Goal: Task Accomplishment & Management: Use online tool/utility

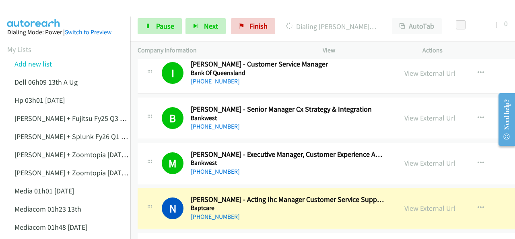
click at [35, 11] on img at bounding box center [34, 14] width 60 height 28
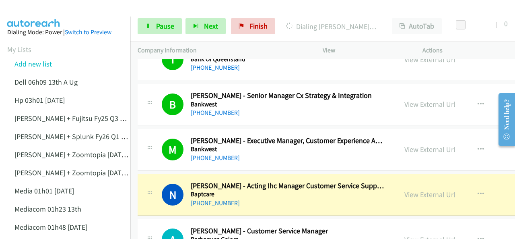
scroll to position [2029, 0]
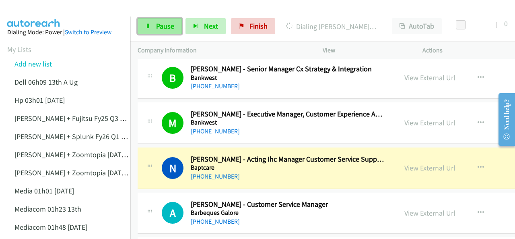
click at [147, 25] on icon at bounding box center [148, 27] width 6 height 6
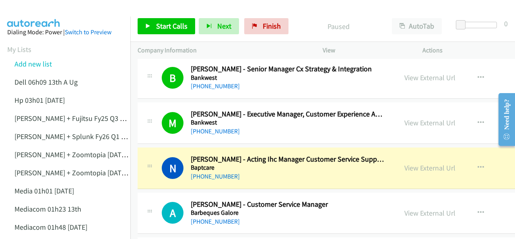
click at [22, 12] on img at bounding box center [34, 14] width 60 height 28
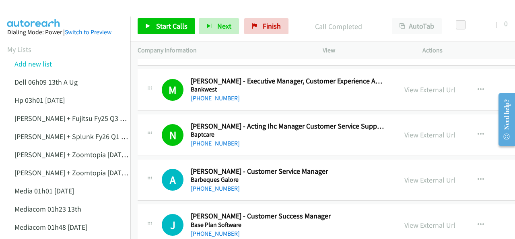
scroll to position [2109, 0]
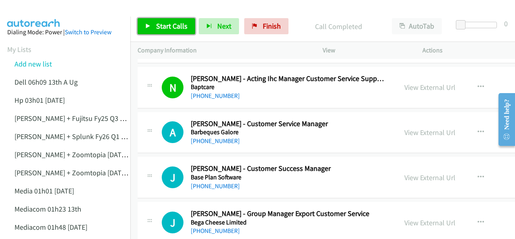
click at [159, 24] on span "Start Calls" at bounding box center [171, 25] width 31 height 9
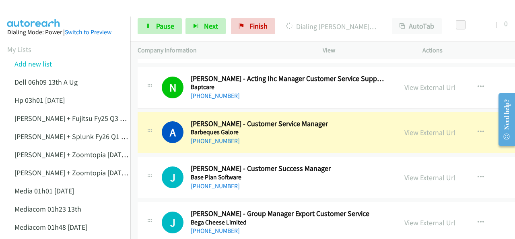
click at [31, 15] on img at bounding box center [34, 14] width 60 height 28
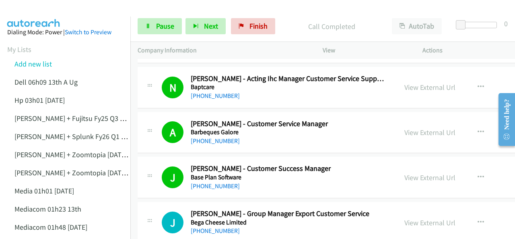
click at [37, 14] on img at bounding box center [34, 14] width 60 height 28
click at [176, 25] on link "Pause" at bounding box center [160, 26] width 44 height 16
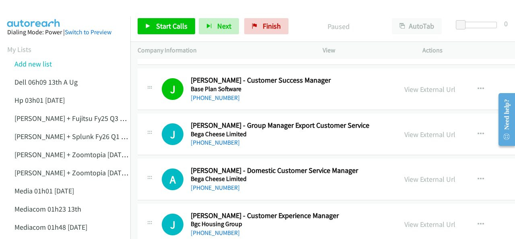
scroll to position [2190, 0]
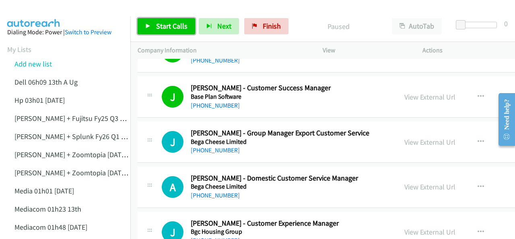
click at [149, 25] on icon at bounding box center [148, 27] width 6 height 6
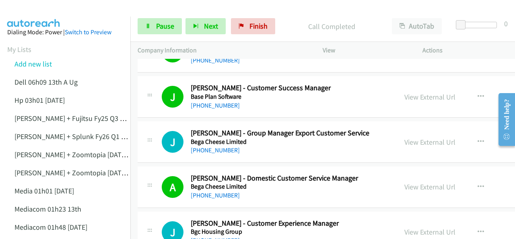
click at [39, 9] on img at bounding box center [34, 14] width 60 height 28
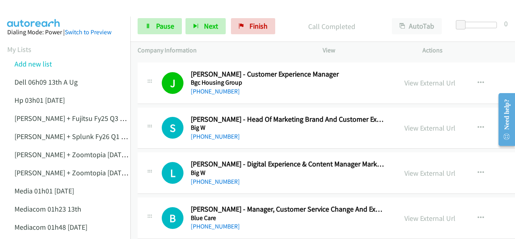
scroll to position [2351, 0]
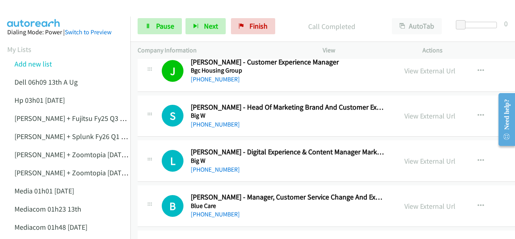
click at [35, 10] on img at bounding box center [34, 14] width 60 height 28
click at [25, 12] on img at bounding box center [34, 14] width 60 height 28
click at [40, 7] on img at bounding box center [34, 14] width 60 height 28
click at [158, 31] on link "Pause" at bounding box center [160, 26] width 44 height 16
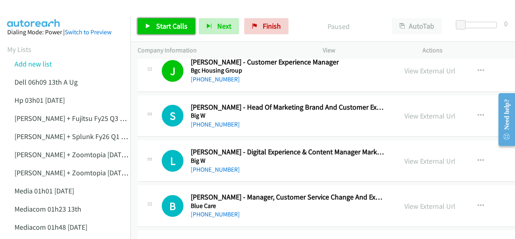
click at [162, 22] on span "Start Calls" at bounding box center [171, 25] width 31 height 9
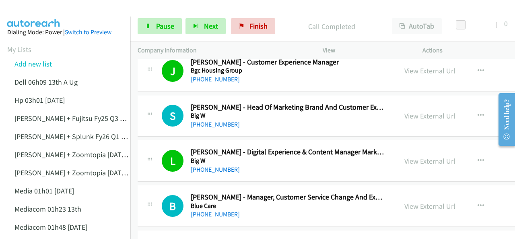
click at [35, 8] on img at bounding box center [34, 14] width 60 height 28
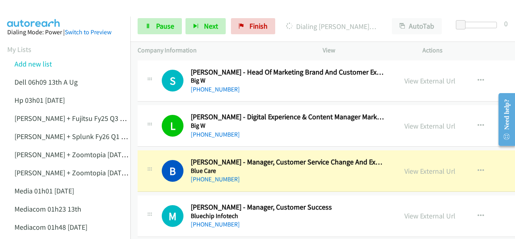
scroll to position [2391, 0]
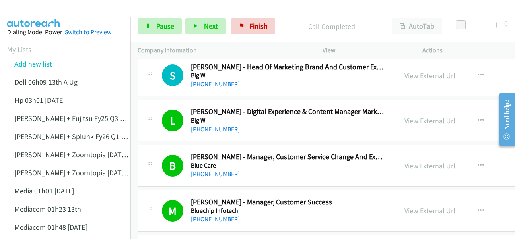
click at [37, 16] on img at bounding box center [34, 14] width 60 height 28
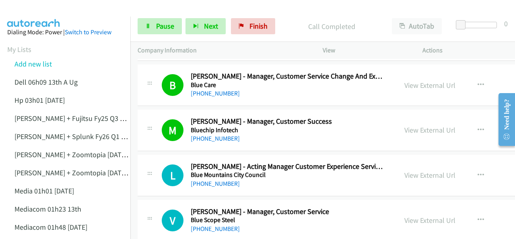
scroll to position [2512, 0]
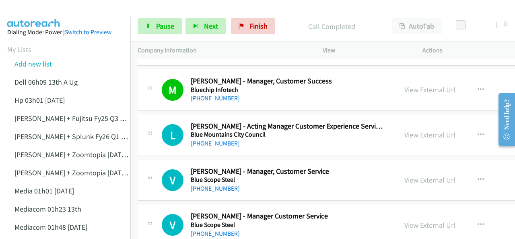
click at [158, 28] on span "Pause" at bounding box center [165, 25] width 18 height 9
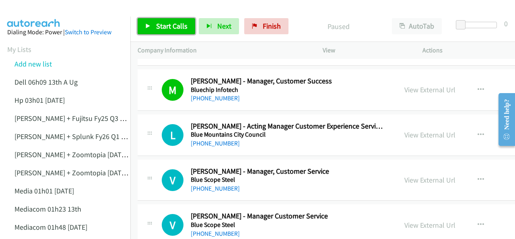
click at [167, 25] on span "Start Calls" at bounding box center [171, 25] width 31 height 9
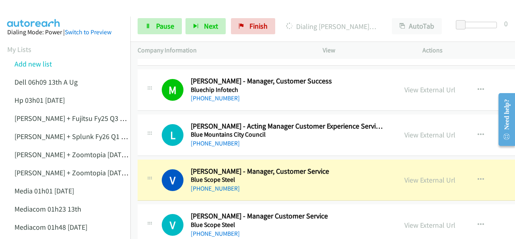
click at [27, 11] on img at bounding box center [34, 14] width 60 height 28
click at [412, 175] on link "View External Url" at bounding box center [430, 179] width 51 height 9
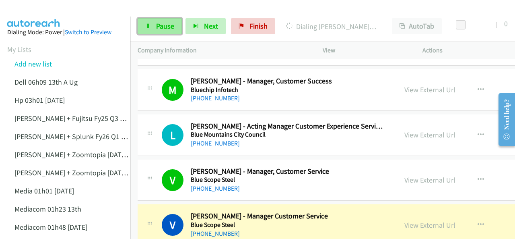
click at [160, 25] on span "Pause" at bounding box center [165, 25] width 18 height 9
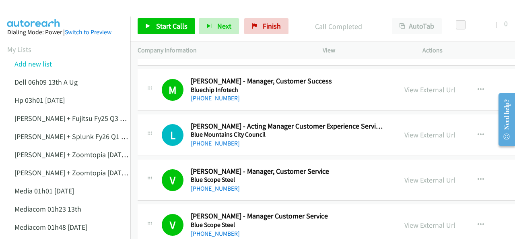
click at [36, 8] on img at bounding box center [34, 14] width 60 height 28
click at [42, 12] on img at bounding box center [34, 14] width 60 height 28
click at [35, 8] on img at bounding box center [34, 14] width 60 height 28
click at [167, 25] on span "Start Calls" at bounding box center [171, 25] width 31 height 9
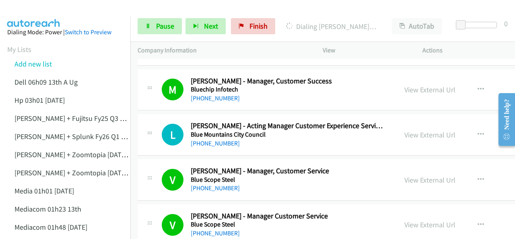
click at [29, 11] on img at bounding box center [34, 14] width 60 height 28
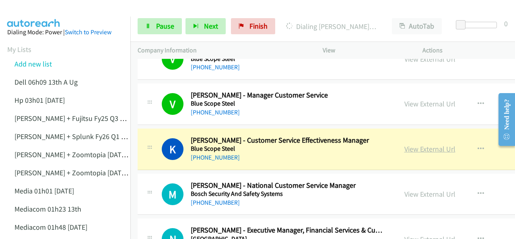
click at [422, 144] on link "View External Url" at bounding box center [430, 148] width 51 height 9
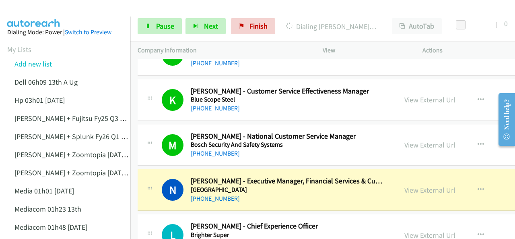
scroll to position [2713, 0]
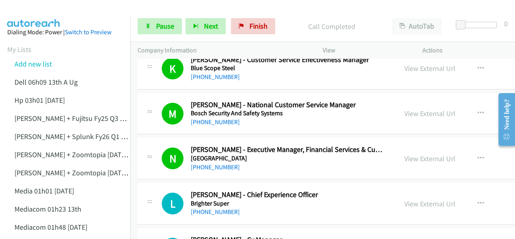
click at [35, 13] on img at bounding box center [34, 14] width 60 height 28
click at [45, 14] on img at bounding box center [34, 14] width 60 height 28
click at [175, 28] on link "Pause" at bounding box center [160, 26] width 44 height 16
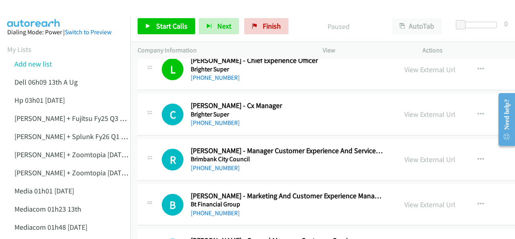
scroll to position [2834, 0]
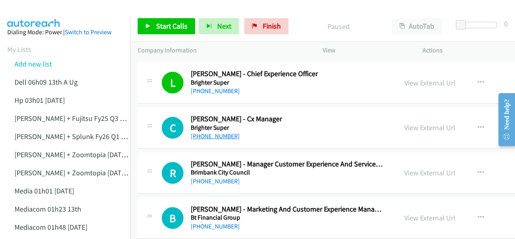
click at [216, 132] on link "[PHONE_NUMBER]" at bounding box center [215, 136] width 49 height 8
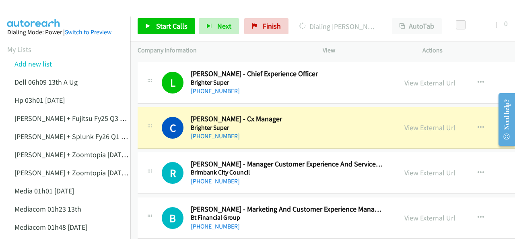
click at [37, 14] on img at bounding box center [34, 14] width 60 height 28
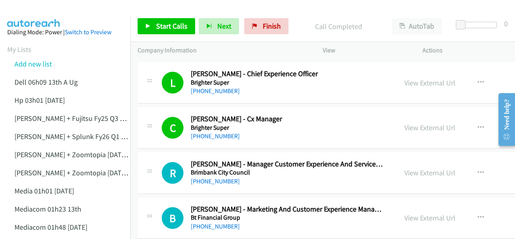
click at [31, 10] on img at bounding box center [34, 14] width 60 height 28
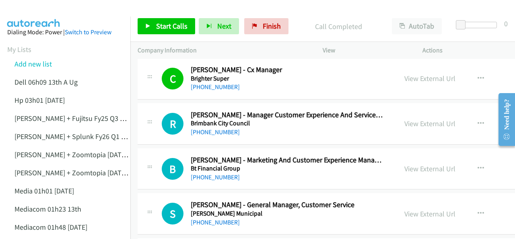
scroll to position [2874, 0]
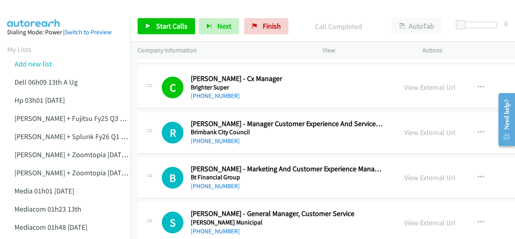
click at [44, 7] on img at bounding box center [34, 14] width 60 height 28
click at [155, 23] on link "Start Calls" at bounding box center [167, 26] width 58 height 16
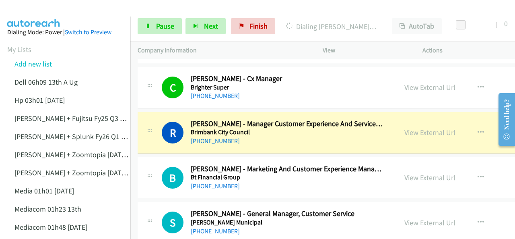
click at [39, 11] on img at bounding box center [34, 14] width 60 height 28
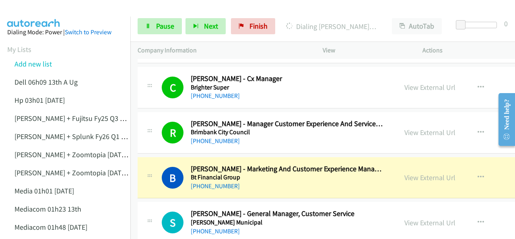
click at [46, 12] on img at bounding box center [34, 14] width 60 height 28
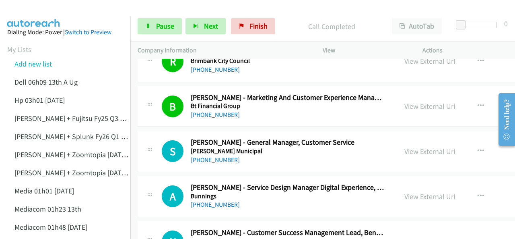
scroll to position [2955, 0]
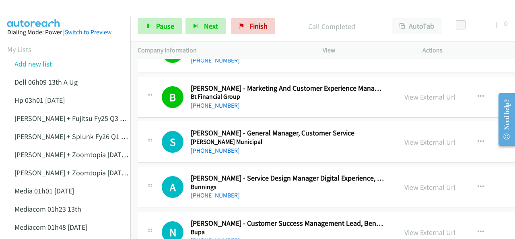
click at [52, 12] on img at bounding box center [34, 14] width 60 height 28
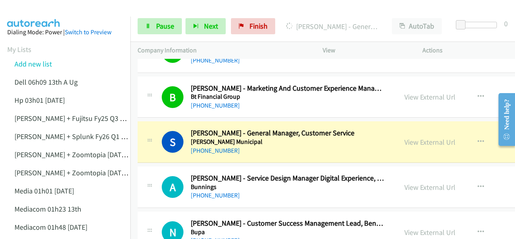
scroll to position [2995, 0]
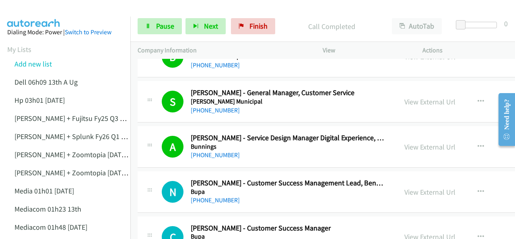
click at [154, 24] on link "Pause" at bounding box center [160, 26] width 44 height 16
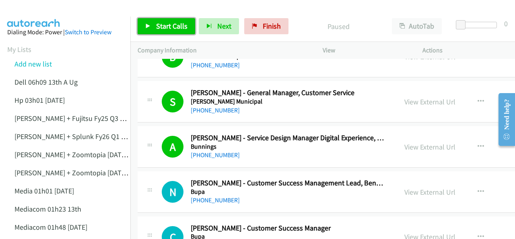
click at [157, 23] on span "Start Calls" at bounding box center [171, 25] width 31 height 9
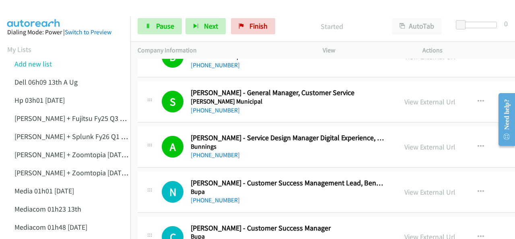
click at [41, 14] on img at bounding box center [34, 14] width 60 height 28
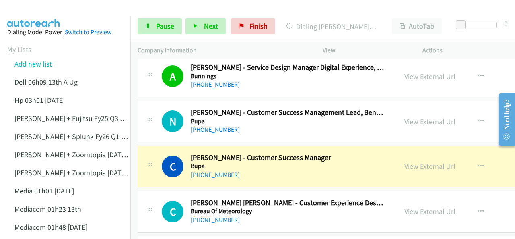
scroll to position [3076, 0]
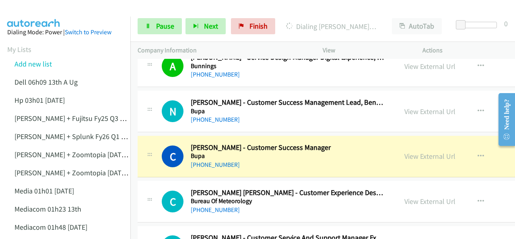
click at [156, 143] on div "C Callback Scheduled [PERSON_NAME] - Customer Success Manager Bupa [GEOGRAPHIC_…" at bounding box center [267, 156] width 245 height 27
click at [304, 152] on h5 "Bupa" at bounding box center [287, 156] width 193 height 8
click at [419, 151] on link "View External Url" at bounding box center [430, 155] width 51 height 9
click at [166, 26] on span "Pause" at bounding box center [165, 25] width 18 height 9
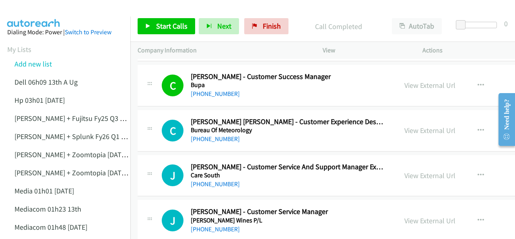
scroll to position [3156, 0]
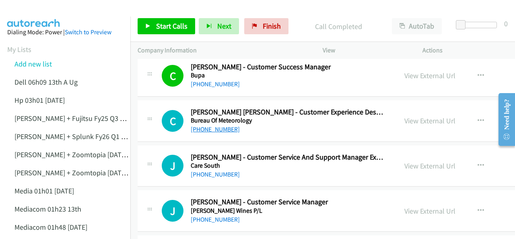
click at [198, 125] on link "[PHONE_NUMBER]" at bounding box center [215, 129] width 49 height 8
click at [39, 14] on img at bounding box center [34, 14] width 60 height 28
click at [28, 8] on img at bounding box center [34, 14] width 60 height 28
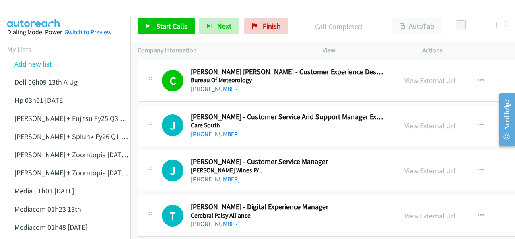
click at [199, 130] on link "[PHONE_NUMBER]" at bounding box center [215, 134] width 49 height 8
click at [30, 15] on img at bounding box center [34, 14] width 60 height 28
click at [48, 12] on img at bounding box center [34, 14] width 60 height 28
click at [171, 29] on span "Start Calls" at bounding box center [171, 25] width 31 height 9
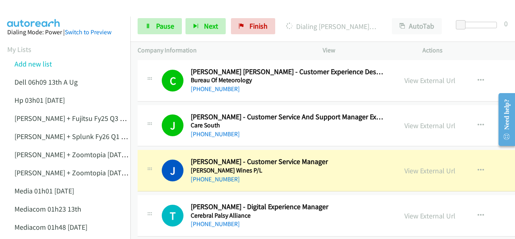
click at [44, 13] on img at bounding box center [34, 14] width 60 height 28
click at [416, 166] on link "View External Url" at bounding box center [430, 170] width 51 height 9
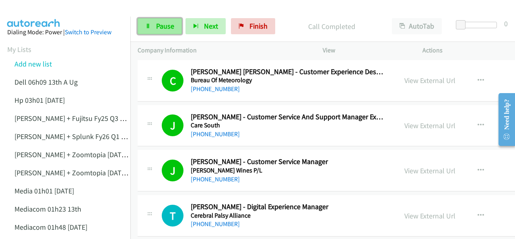
click at [165, 26] on span "Pause" at bounding box center [165, 25] width 18 height 9
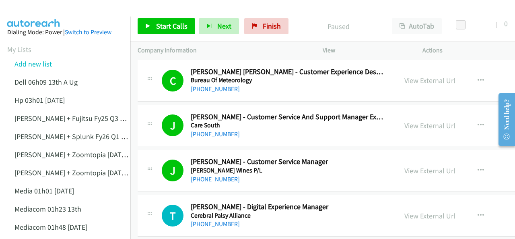
click at [171, 25] on span "Start Calls" at bounding box center [171, 25] width 31 height 9
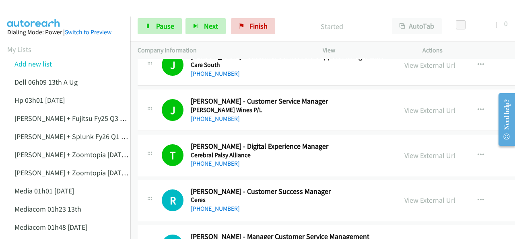
scroll to position [3277, 0]
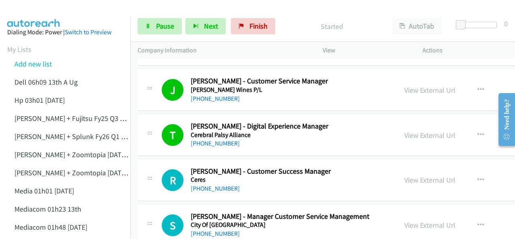
drag, startPoint x: 47, startPoint y: 12, endPoint x: 70, endPoint y: 1, distance: 25.9
click at [47, 12] on img at bounding box center [34, 14] width 60 height 28
drag, startPoint x: 29, startPoint y: 15, endPoint x: 34, endPoint y: 13, distance: 5.2
click at [28, 14] on img at bounding box center [34, 14] width 60 height 28
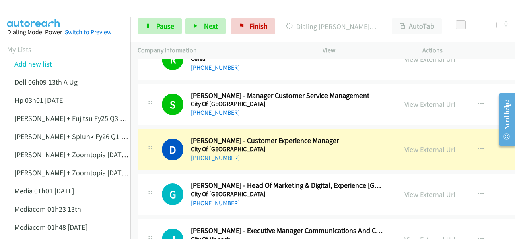
scroll to position [3438, 0]
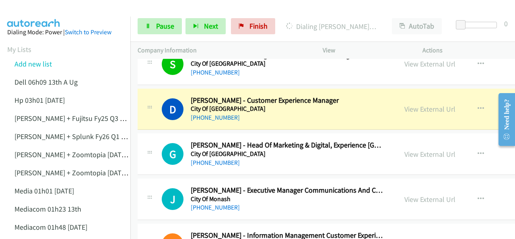
click at [152, 96] on div at bounding box center [150, 107] width 10 height 22
click at [419, 104] on link "View External Url" at bounding box center [430, 108] width 51 height 9
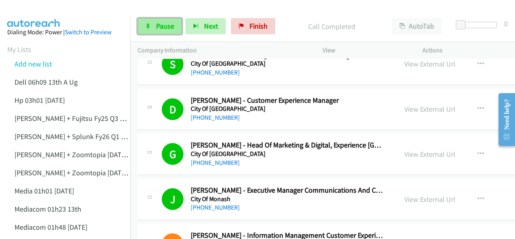
click at [159, 28] on span "Pause" at bounding box center [165, 25] width 18 height 9
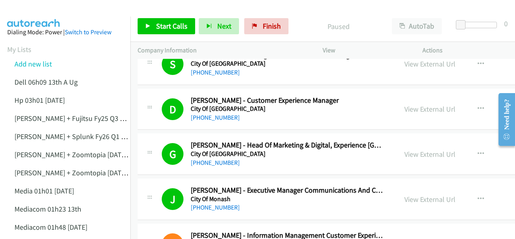
drag, startPoint x: 49, startPoint y: 13, endPoint x: 191, endPoint y: 37, distance: 144.1
click at [49, 13] on img at bounding box center [34, 14] width 60 height 28
click at [56, 11] on img at bounding box center [34, 14] width 60 height 28
click at [153, 26] on link "Start Calls" at bounding box center [167, 26] width 58 height 16
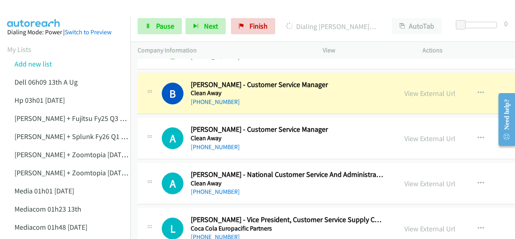
scroll to position [3680, 0]
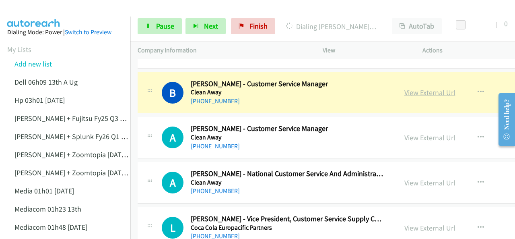
click at [417, 88] on link "View External Url" at bounding box center [430, 92] width 51 height 9
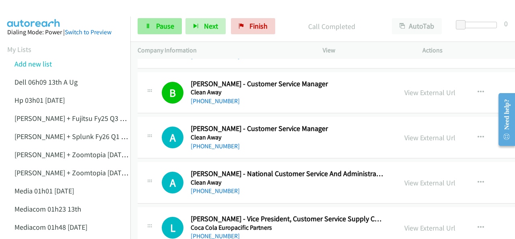
click at [157, 21] on div "Start Calls Pause Next Finish Call Completed AutoTab AutoTab 0" at bounding box center [322, 26] width 385 height 31
click at [157, 27] on span "Pause" at bounding box center [165, 25] width 18 height 9
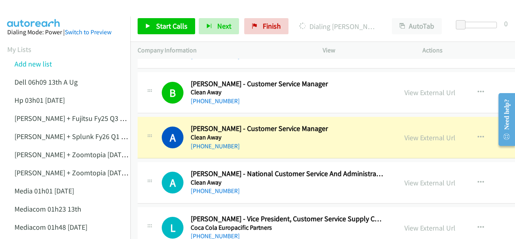
click at [34, 8] on img at bounding box center [34, 14] width 60 height 28
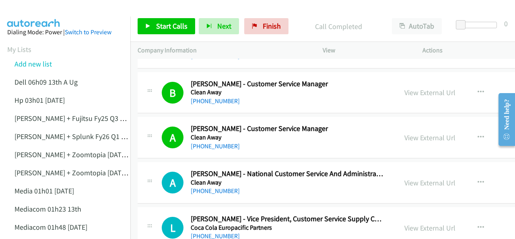
click at [32, 12] on img at bounding box center [34, 14] width 60 height 28
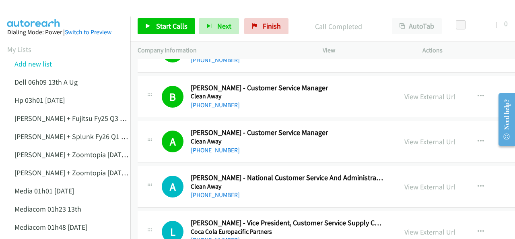
scroll to position [3639, 0]
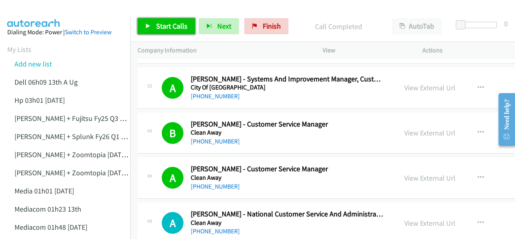
click at [160, 23] on span "Start Calls" at bounding box center [171, 25] width 31 height 9
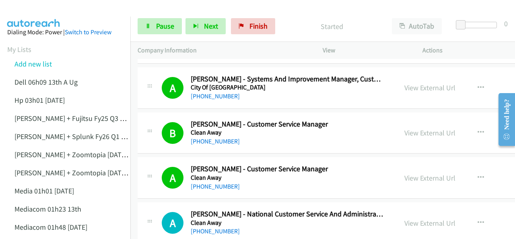
click at [23, 15] on img at bounding box center [34, 14] width 60 height 28
click at [36, 15] on img at bounding box center [34, 14] width 60 height 28
click at [37, 11] on img at bounding box center [34, 14] width 60 height 28
drag, startPoint x: 6, startPoint y: 8, endPoint x: 12, endPoint y: 8, distance: 5.7
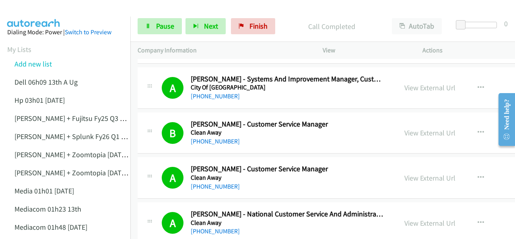
click at [7, 8] on img at bounding box center [34, 14] width 60 height 28
click at [37, 9] on img at bounding box center [34, 14] width 60 height 28
click at [150, 25] on icon at bounding box center [148, 27] width 6 height 6
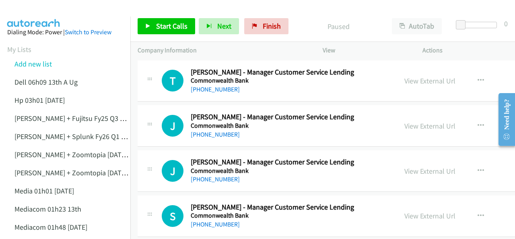
scroll to position [3921, 0]
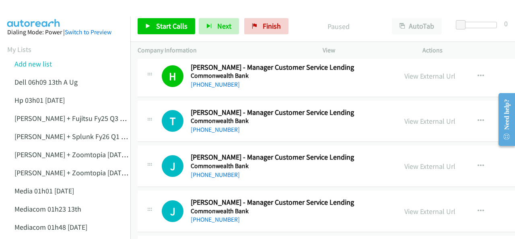
click at [39, 12] on img at bounding box center [34, 14] width 60 height 28
click at [165, 27] on span "Start Calls" at bounding box center [171, 25] width 31 height 9
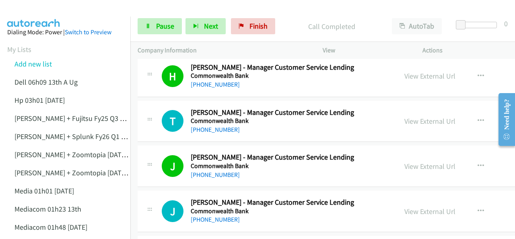
click at [38, 12] on img at bounding box center [34, 14] width 60 height 28
click at [34, 8] on img at bounding box center [34, 14] width 60 height 28
click at [161, 29] on span "Pause" at bounding box center [165, 25] width 18 height 9
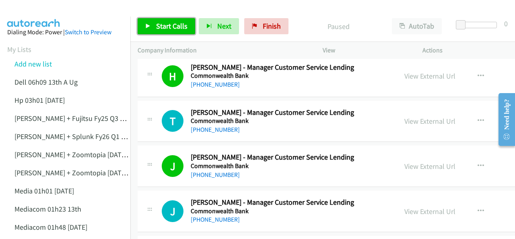
click at [161, 29] on span "Start Calls" at bounding box center [171, 25] width 31 height 9
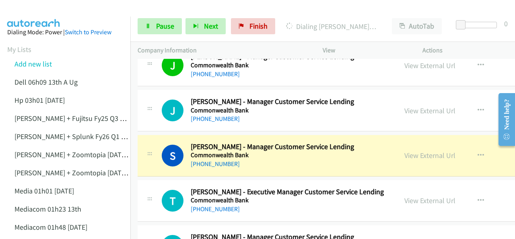
scroll to position [4042, 0]
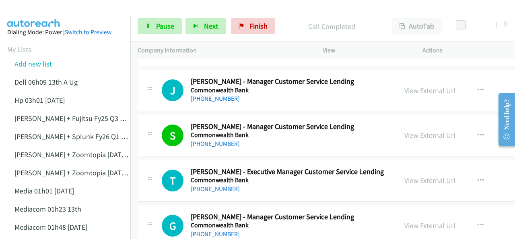
click at [32, 11] on img at bounding box center [34, 14] width 60 height 28
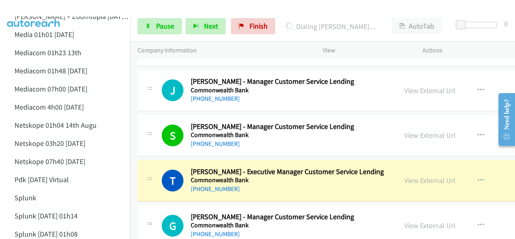
scroll to position [0, 0]
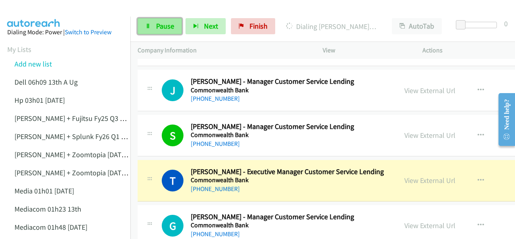
click at [152, 25] on link "Pause" at bounding box center [160, 26] width 44 height 16
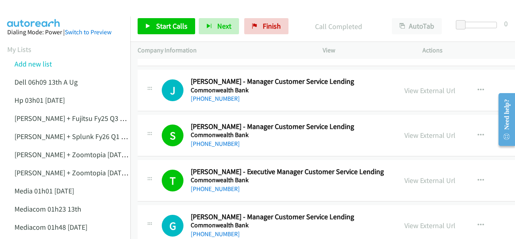
click at [155, 26] on link "Start Calls" at bounding box center [167, 26] width 58 height 16
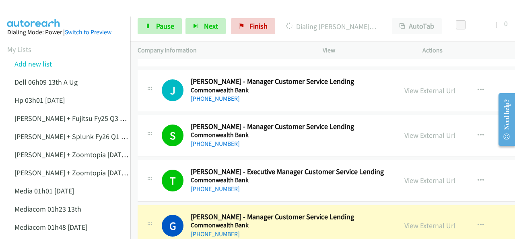
click at [28, 12] on img at bounding box center [34, 14] width 60 height 28
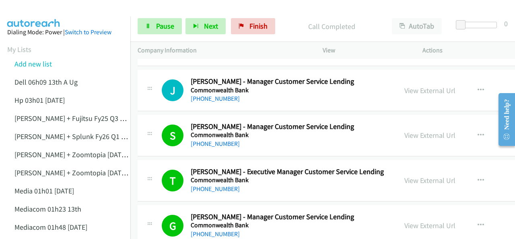
click at [40, 14] on img at bounding box center [34, 14] width 60 height 28
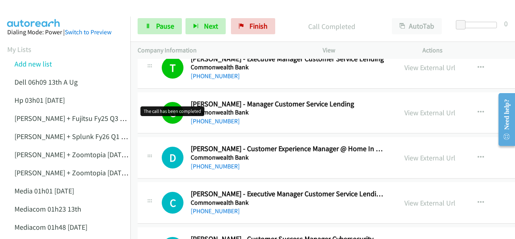
scroll to position [4163, 0]
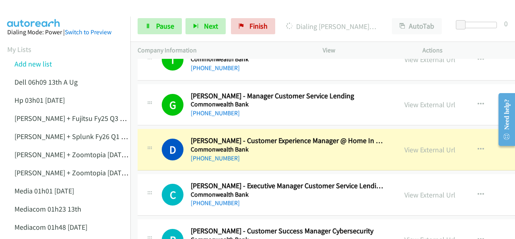
click at [42, 7] on img at bounding box center [34, 14] width 60 height 28
click at [413, 145] on link "View External Url" at bounding box center [430, 149] width 51 height 9
click at [154, 32] on link "Pause" at bounding box center [160, 26] width 44 height 16
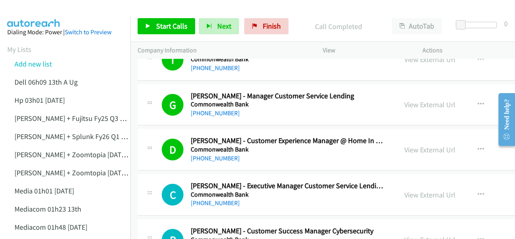
click at [160, 23] on span "Start Calls" at bounding box center [171, 25] width 31 height 9
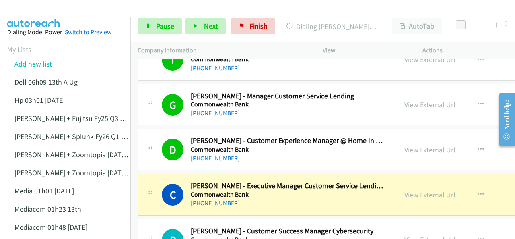
click at [36, 7] on img at bounding box center [34, 14] width 60 height 28
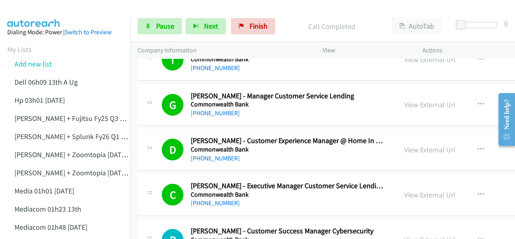
click at [33, 10] on img at bounding box center [34, 14] width 60 height 28
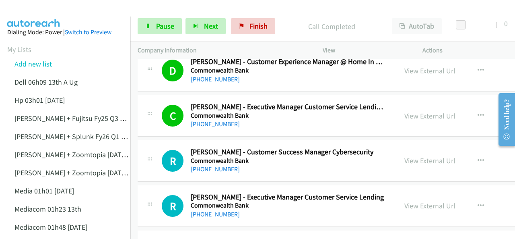
scroll to position [4243, 0]
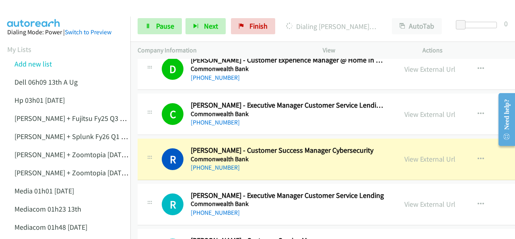
click at [25, 16] on img at bounding box center [34, 14] width 60 height 28
drag, startPoint x: 153, startPoint y: 135, endPoint x: 157, endPoint y: 135, distance: 4.4
click at [153, 146] on div at bounding box center [150, 157] width 10 height 22
click at [428, 154] on link "View External Url" at bounding box center [430, 158] width 51 height 9
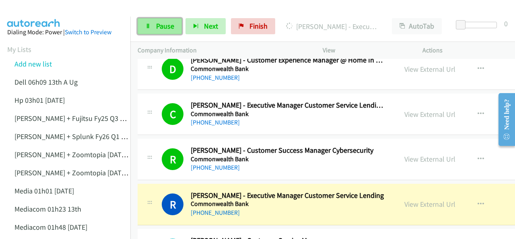
click at [160, 24] on span "Pause" at bounding box center [165, 25] width 18 height 9
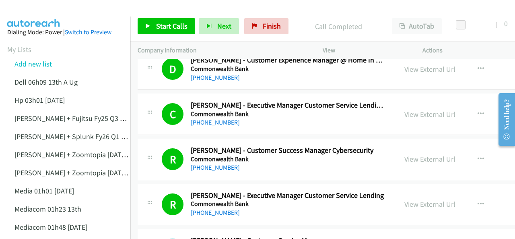
click at [27, 12] on img at bounding box center [34, 14] width 60 height 28
click at [76, 6] on div at bounding box center [254, 15] width 508 height 31
click at [159, 18] on link "Start Calls" at bounding box center [167, 26] width 58 height 16
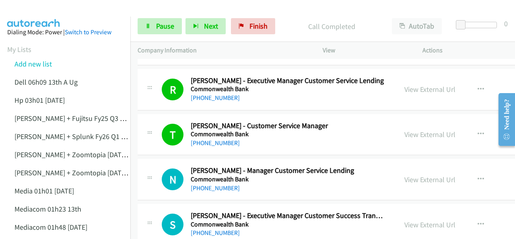
scroll to position [4364, 0]
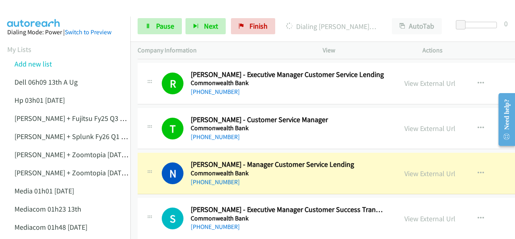
click at [54, 12] on img at bounding box center [34, 14] width 60 height 28
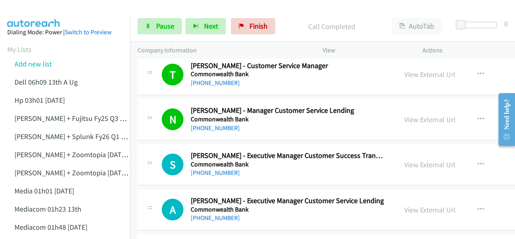
scroll to position [4444, 0]
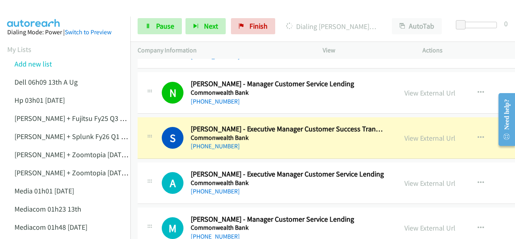
click at [25, 14] on img at bounding box center [34, 14] width 60 height 28
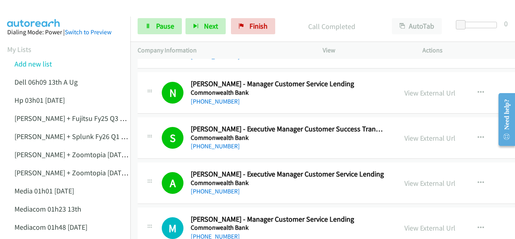
drag, startPoint x: 29, startPoint y: 16, endPoint x: 58, endPoint y: 19, distance: 28.7
click at [30, 16] on img at bounding box center [34, 14] width 60 height 28
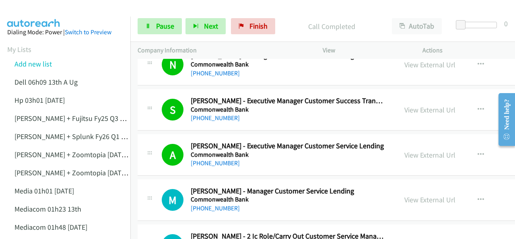
scroll to position [4525, 0]
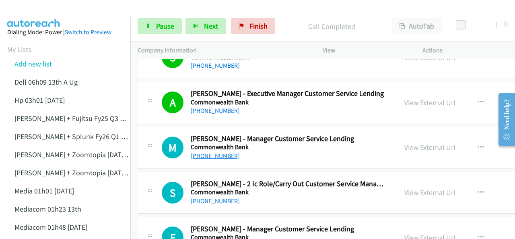
click at [212, 152] on link "[PHONE_NUMBER]" at bounding box center [215, 156] width 49 height 8
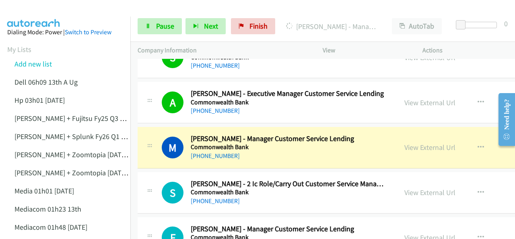
click at [27, 7] on img at bounding box center [34, 14] width 60 height 28
click at [419, 143] on link "View External Url" at bounding box center [430, 147] width 51 height 9
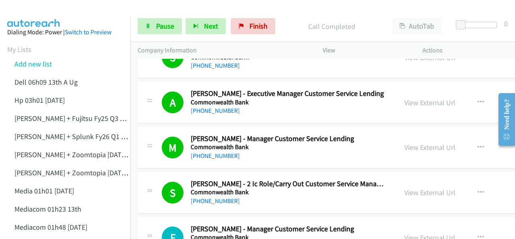
click at [34, 12] on img at bounding box center [34, 14] width 60 height 28
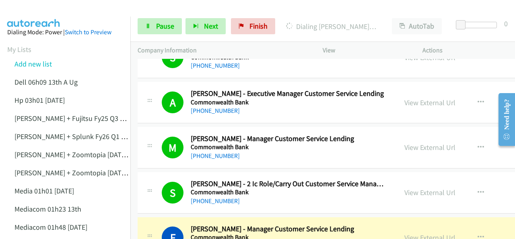
click at [35, 11] on img at bounding box center [34, 14] width 60 height 28
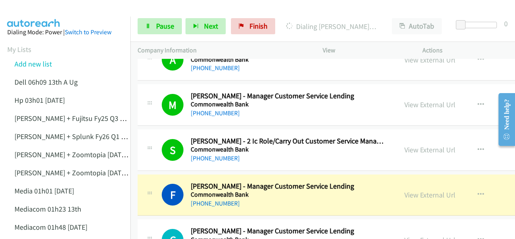
scroll to position [4605, 0]
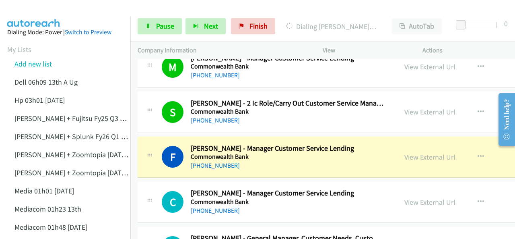
drag, startPoint x: 95, startPoint y: 14, endPoint x: 109, endPoint y: 15, distance: 13.7
click at [95, 14] on div at bounding box center [254, 15] width 508 height 31
click at [149, 28] on icon at bounding box center [148, 27] width 6 height 6
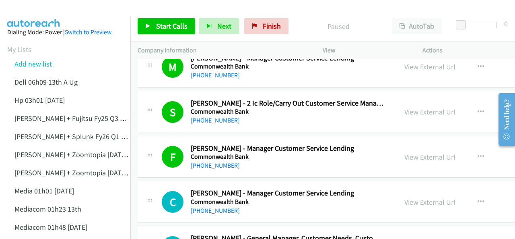
drag, startPoint x: 383, startPoint y: 188, endPoint x: 336, endPoint y: 6, distance: 188.5
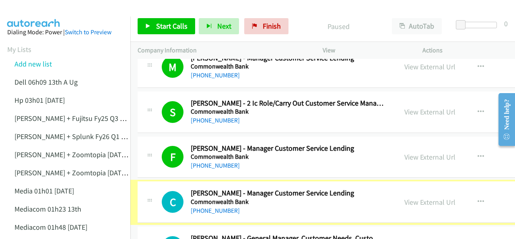
scroll to position [4605, 16]
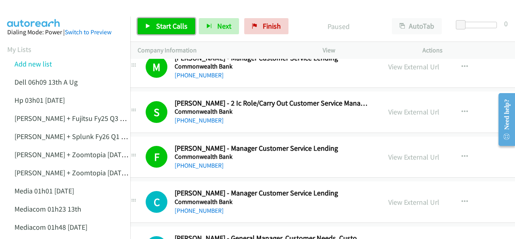
click at [168, 24] on span "Start Calls" at bounding box center [171, 25] width 31 height 9
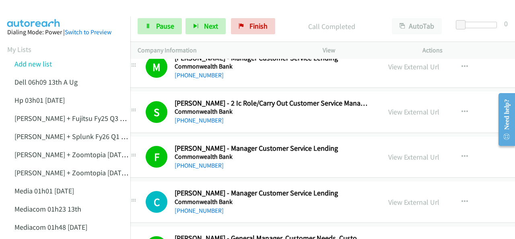
click at [41, 14] on main "Start Calls Pause Next Finish Call Completed AutoTab AutoTab 0 Company Informat…" at bounding box center [257, 19] width 515 height 38
click at [165, 30] on span "Pause" at bounding box center [165, 25] width 18 height 9
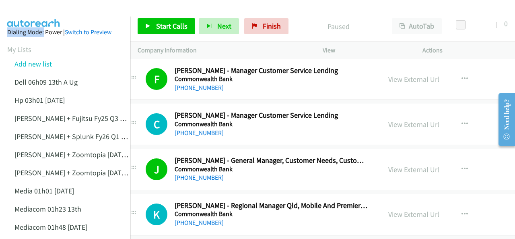
scroll to position [4726, 16]
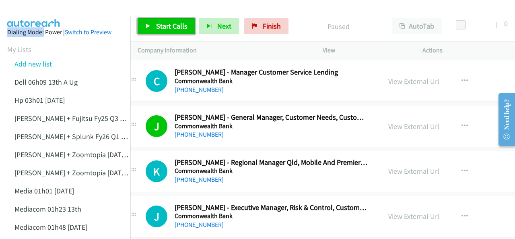
click at [147, 24] on icon at bounding box center [148, 27] width 6 height 6
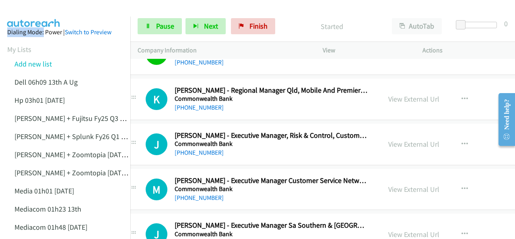
scroll to position [4807, 16]
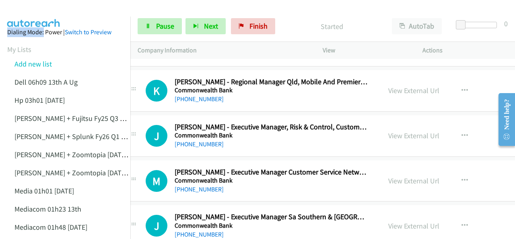
click at [39, 8] on img at bounding box center [34, 14] width 60 height 28
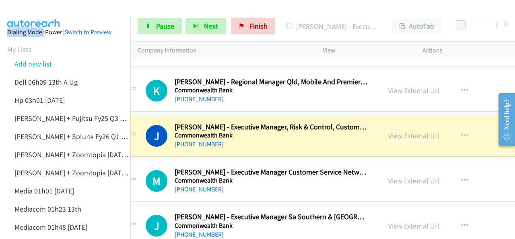
click at [400, 131] on link "View External Url" at bounding box center [413, 135] width 51 height 9
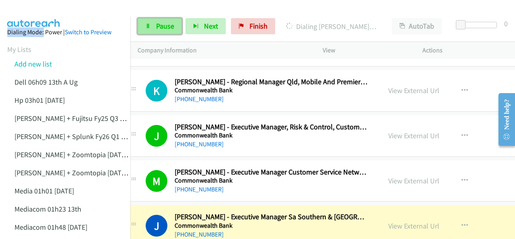
click at [154, 26] on link "Pause" at bounding box center [160, 26] width 44 height 16
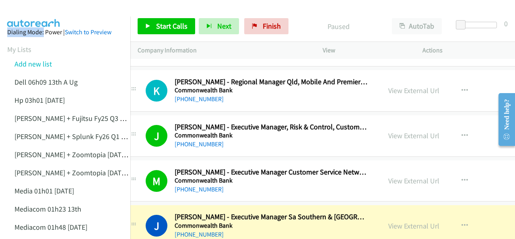
click at [35, 15] on img at bounding box center [34, 14] width 60 height 28
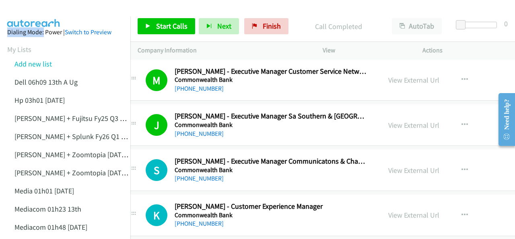
scroll to position [4927, 16]
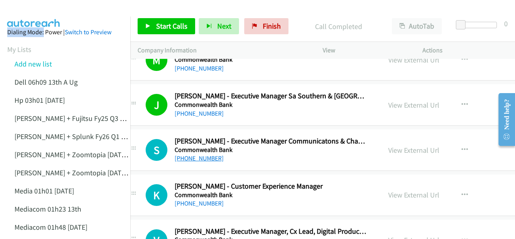
click at [194, 154] on link "[PHONE_NUMBER]" at bounding box center [199, 158] width 49 height 8
click at [31, 6] on img at bounding box center [34, 14] width 60 height 28
click at [92, 8] on div at bounding box center [254, 15] width 508 height 31
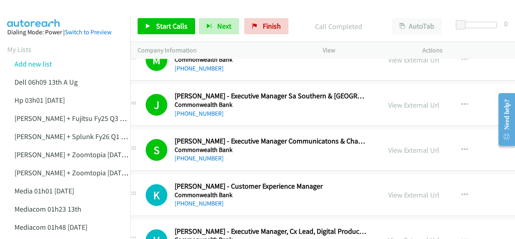
drag, startPoint x: 72, startPoint y: 8, endPoint x: 66, endPoint y: 14, distance: 9.1
click at [72, 15] on div at bounding box center [254, 15] width 508 height 31
click at [154, 25] on link "Start Calls" at bounding box center [167, 26] width 58 height 16
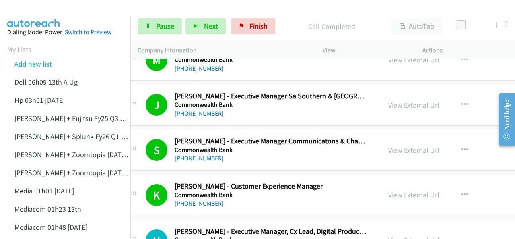
click at [50, 12] on img at bounding box center [34, 14] width 60 height 28
click at [21, 15] on img at bounding box center [34, 14] width 60 height 28
click at [154, 26] on link "Pause" at bounding box center [160, 26] width 44 height 16
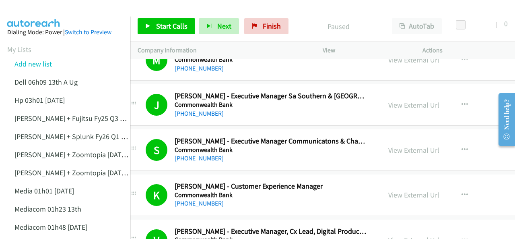
click at [17, 12] on img at bounding box center [34, 14] width 60 height 28
click at [33, 10] on img at bounding box center [34, 14] width 60 height 28
